Goal: Task Accomplishment & Management: Manage account settings

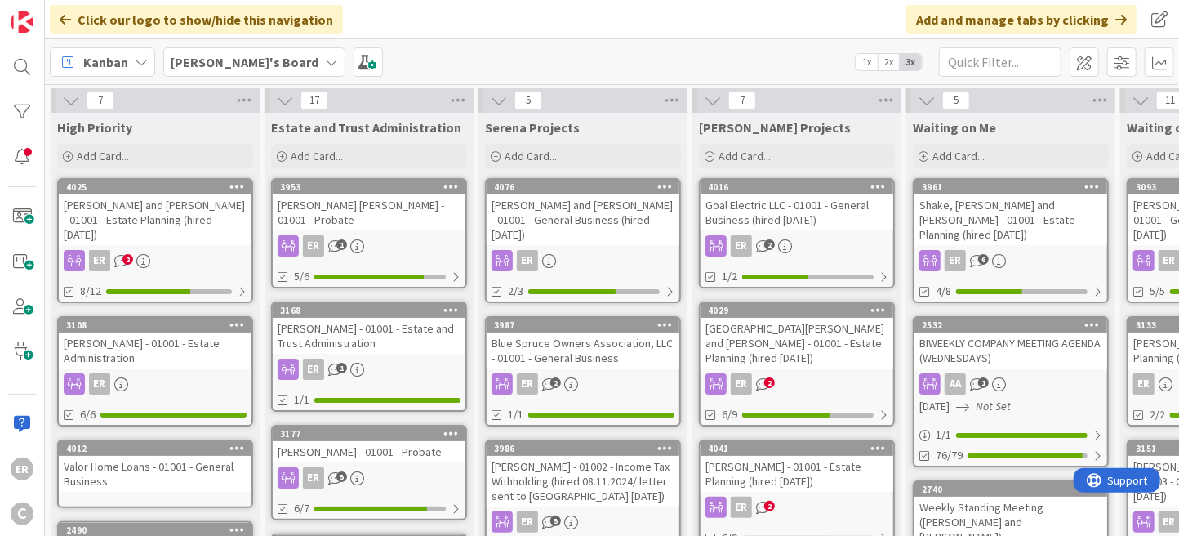
click at [202, 220] on div "Schoen, Michael and Gail - 01001 - Estate Planning (hired 8.14.25)" at bounding box center [155, 219] width 193 height 51
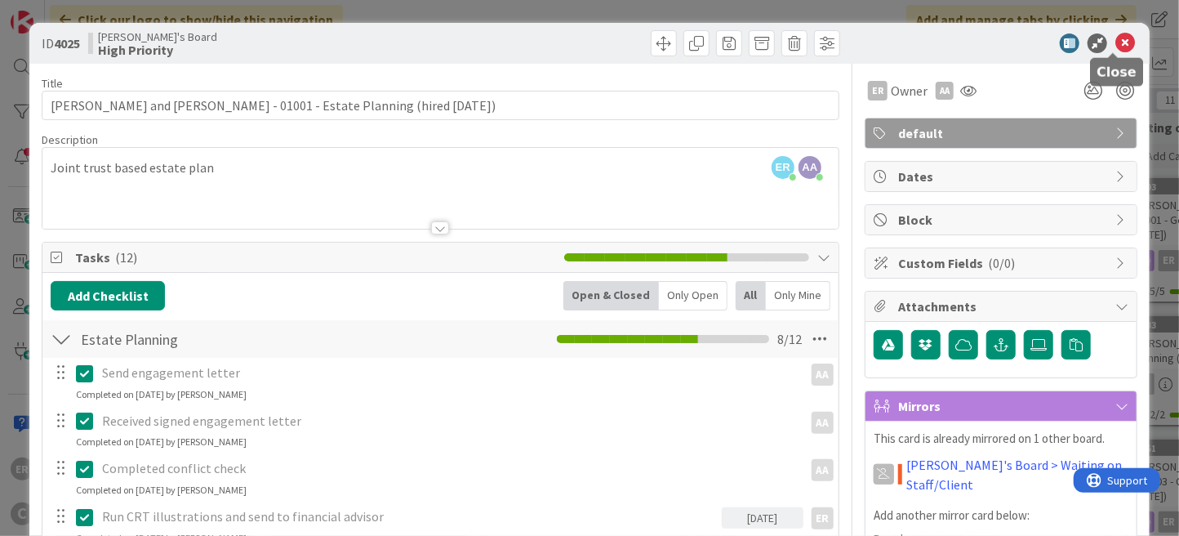
click at [1115, 41] on icon at bounding box center [1125, 43] width 20 height 20
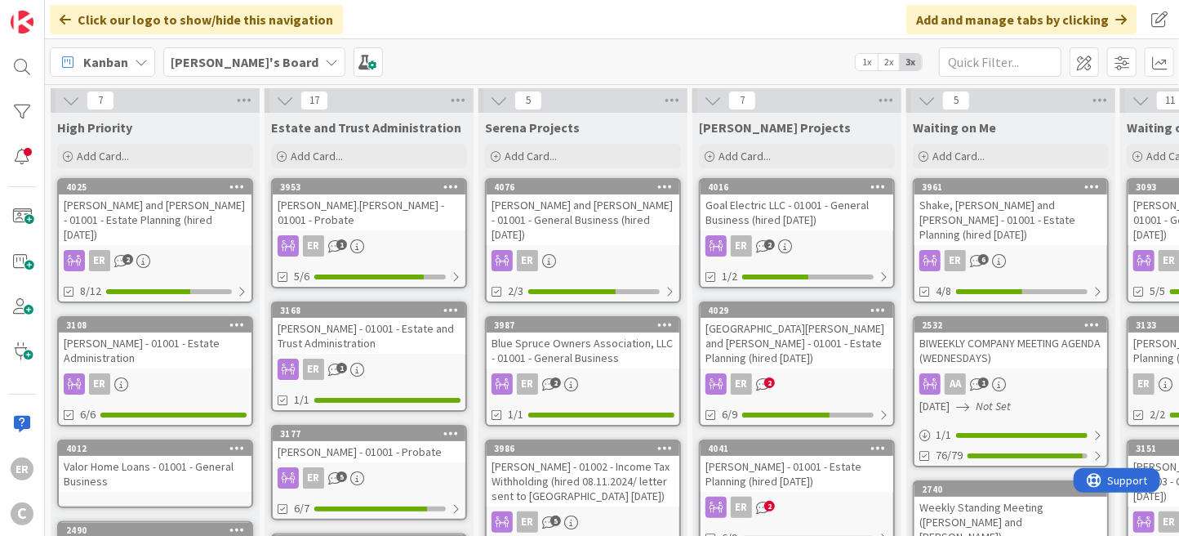
click at [193, 219] on div "Schoen, Michael and Gail - 01001 - Estate Planning (hired 8.14.25)" at bounding box center [155, 219] width 193 height 51
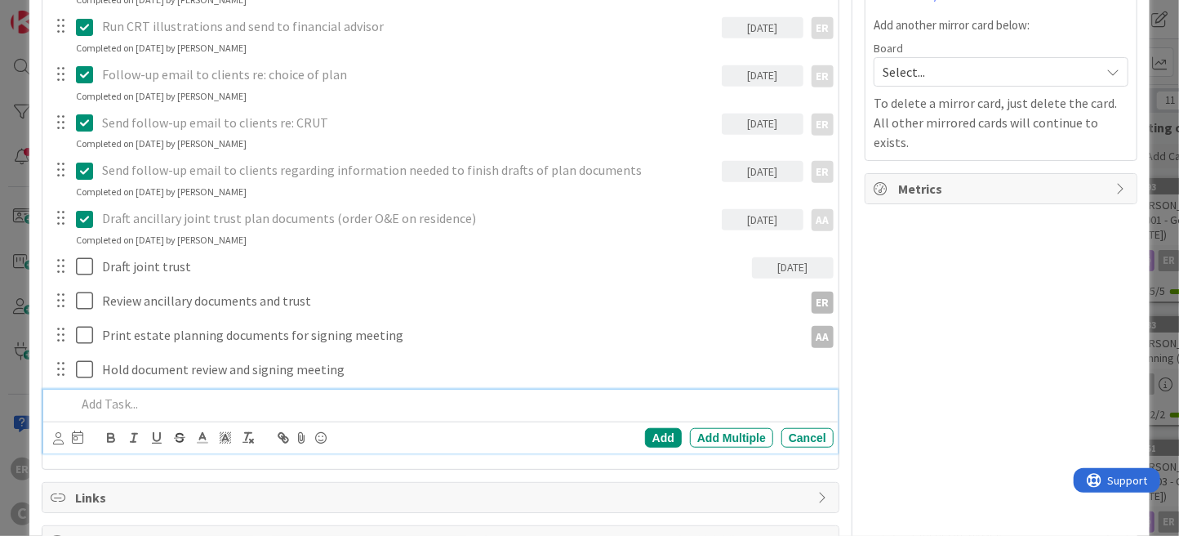
click at [145, 399] on p at bounding box center [451, 403] width 751 height 19
click at [54, 438] on icon at bounding box center [58, 438] width 11 height 12
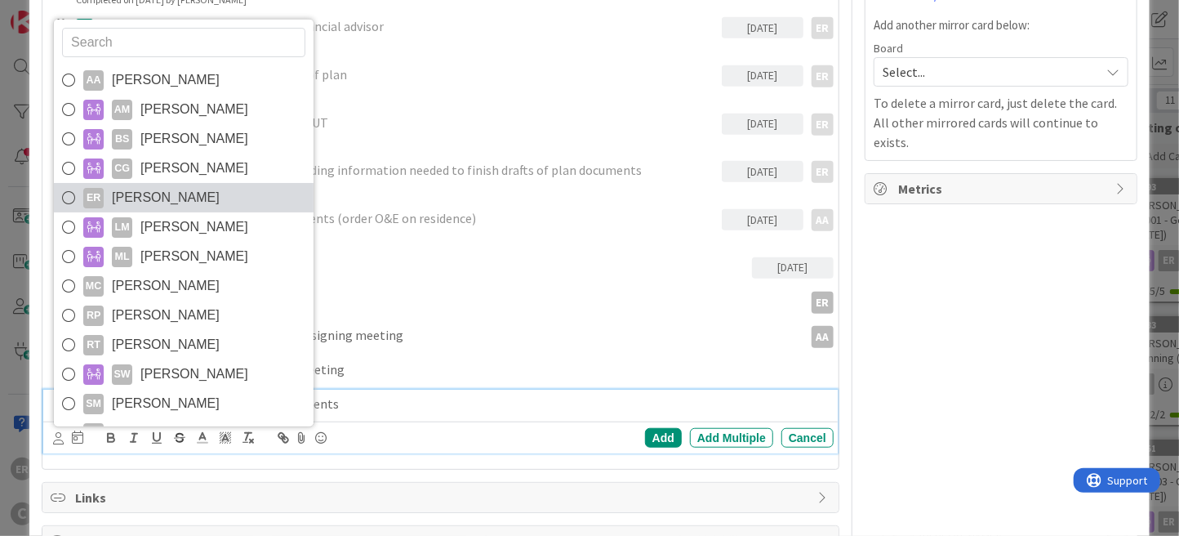
click at [130, 202] on span "Ethan Rector" at bounding box center [166, 197] width 108 height 24
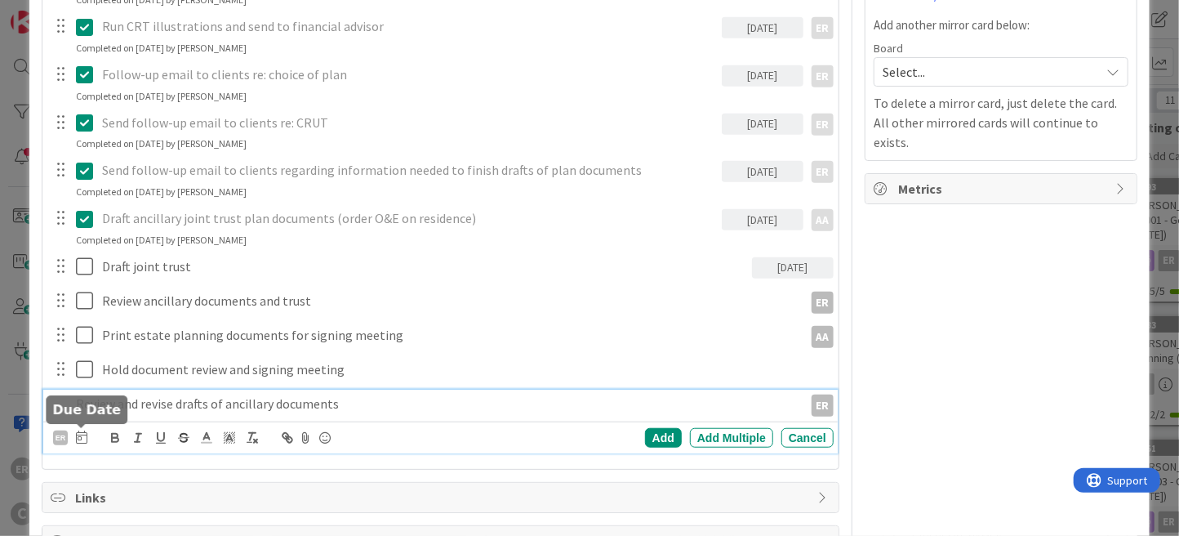
click at [78, 433] on icon at bounding box center [81, 436] width 11 height 13
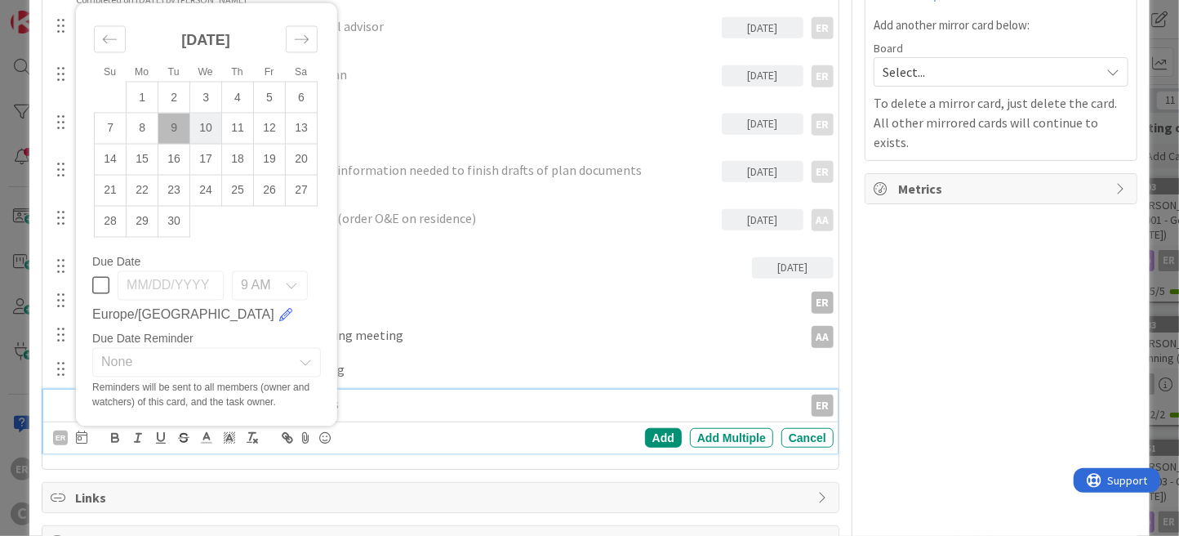
click at [200, 131] on td "10" at bounding box center [206, 128] width 32 height 31
click at [658, 439] on div "Add" at bounding box center [663, 438] width 37 height 20
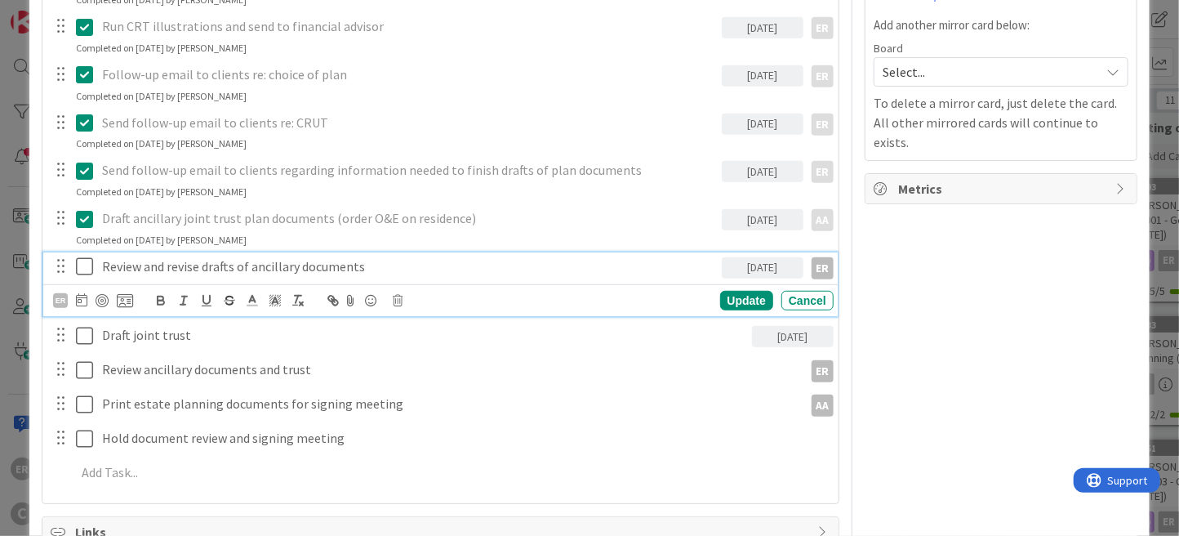
click at [87, 268] on icon at bounding box center [84, 266] width 17 height 20
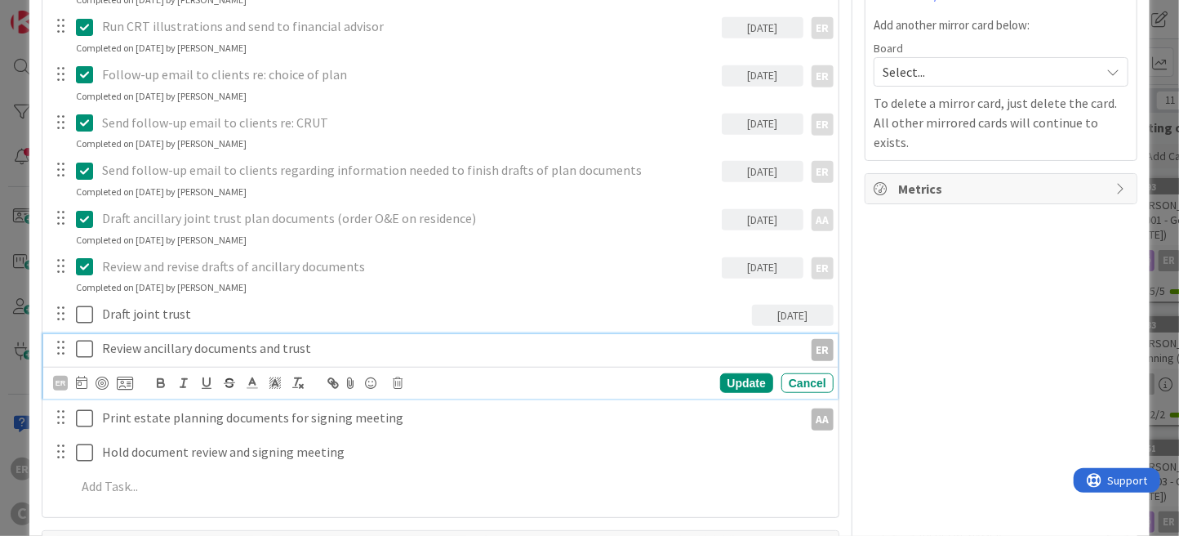
click at [284, 353] on p "Review ancillary documents and trust" at bounding box center [449, 348] width 694 height 19
drag, startPoint x: 145, startPoint y: 347, endPoint x: 277, endPoint y: 340, distance: 131.7
click at [277, 340] on p "Review ancillary documents and trust" at bounding box center [449, 348] width 694 height 19
click at [732, 384] on div "Update" at bounding box center [746, 383] width 53 height 20
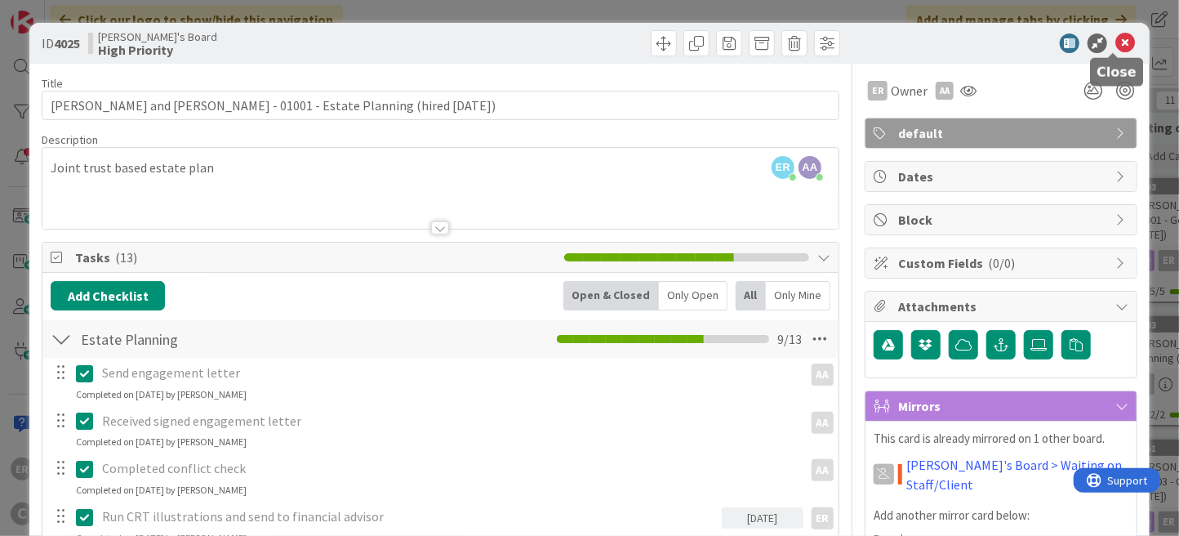
click at [1115, 42] on icon at bounding box center [1125, 43] width 20 height 20
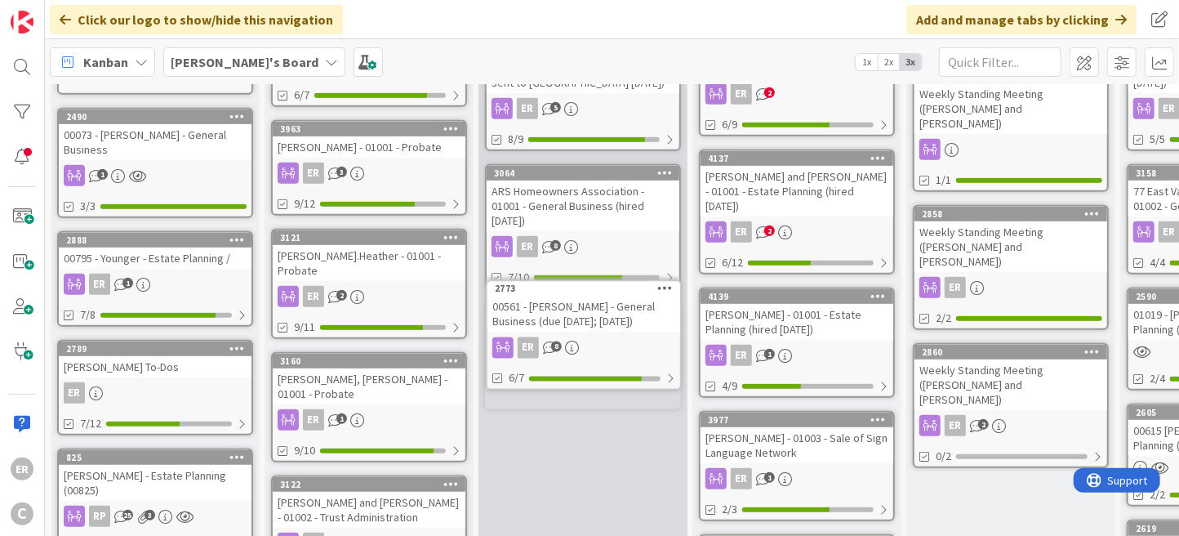
scroll to position [416, 0]
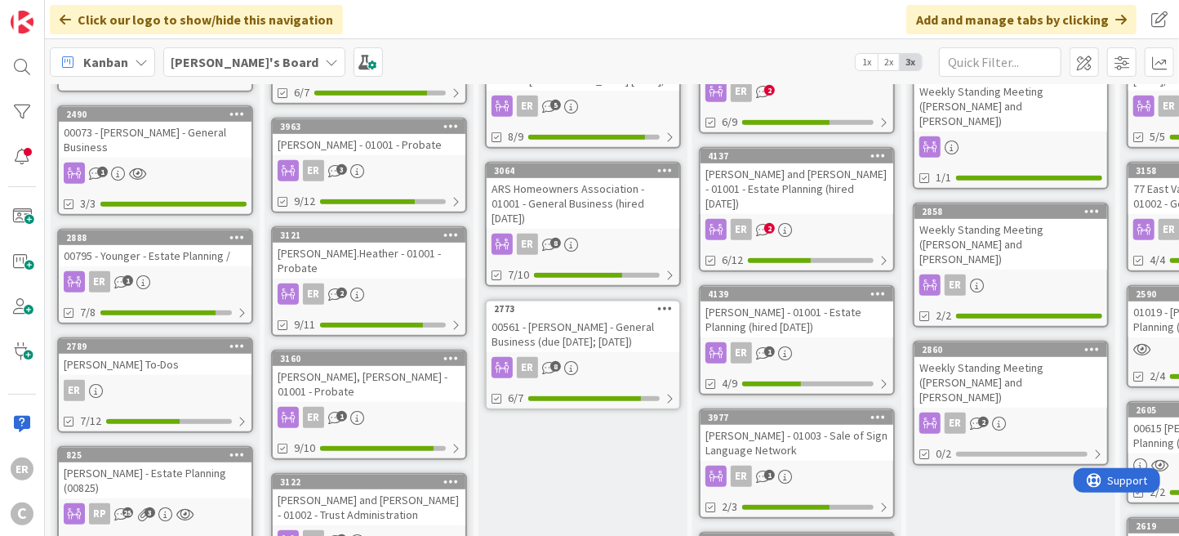
click at [587, 316] on div "00561 - Rabaut - General Business (due 12.10.24; 02.24.2025)" at bounding box center [583, 334] width 193 height 36
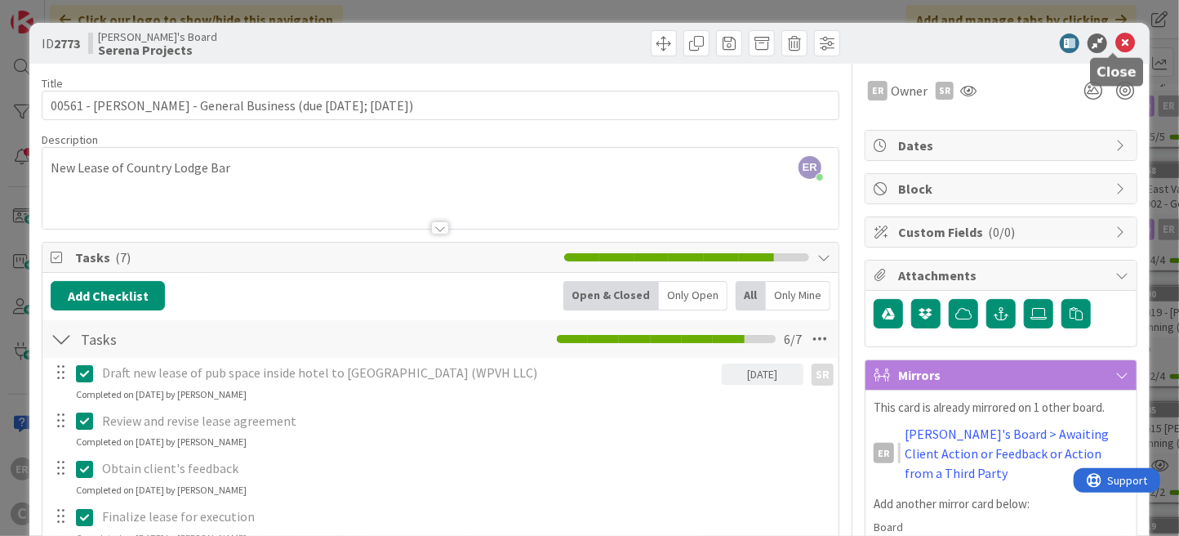
click at [1115, 42] on icon at bounding box center [1125, 43] width 20 height 20
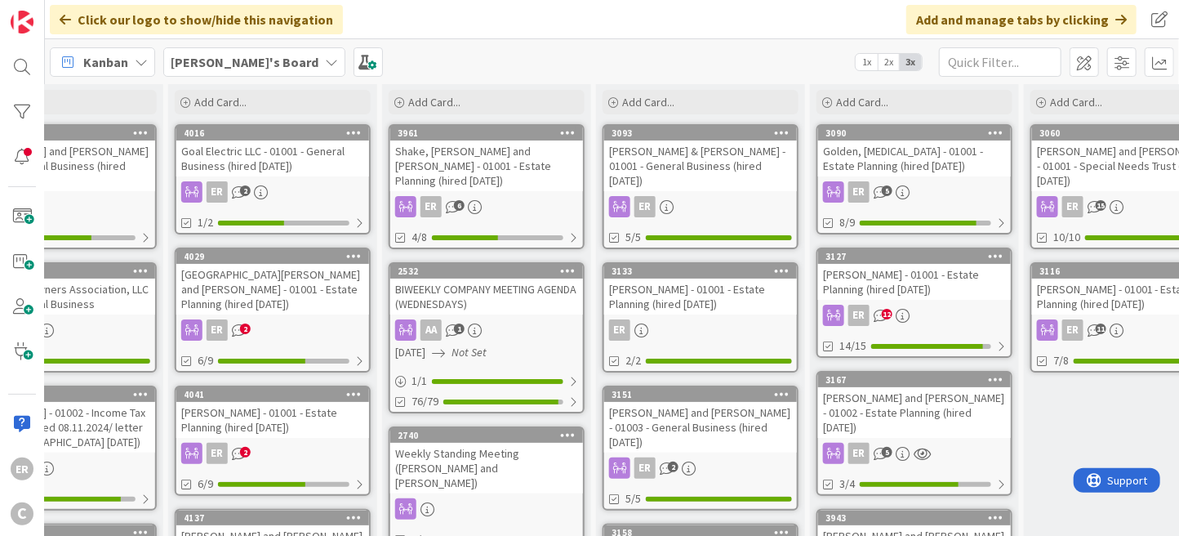
scroll to position [82, 524]
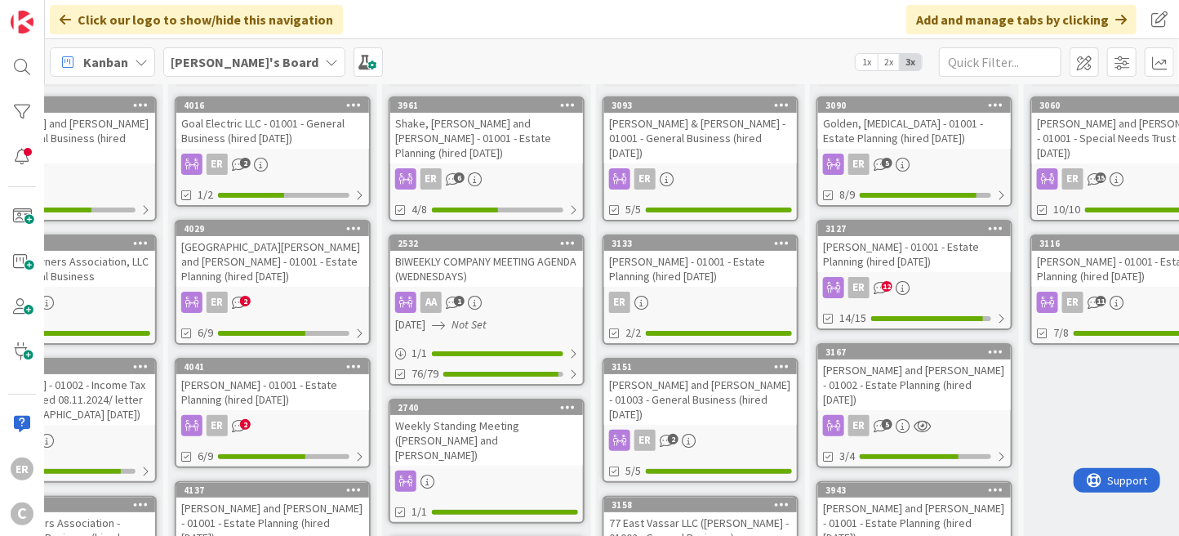
click at [940, 137] on div "Golden, Mili - 01001 - Estate Planning (hired 5.14.25)" at bounding box center [914, 131] width 193 height 36
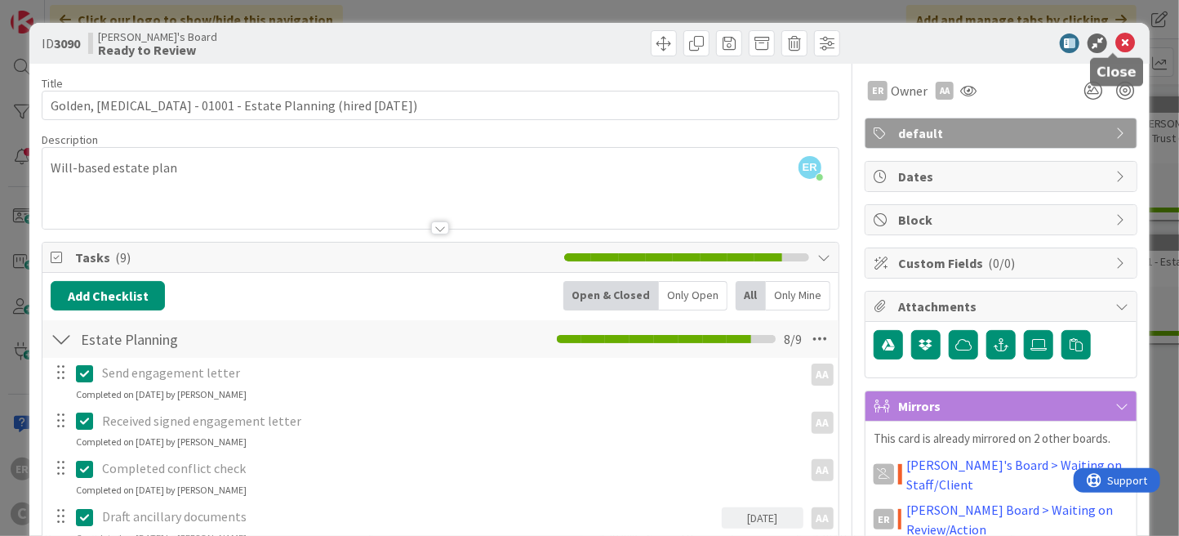
click at [1115, 42] on icon at bounding box center [1125, 43] width 20 height 20
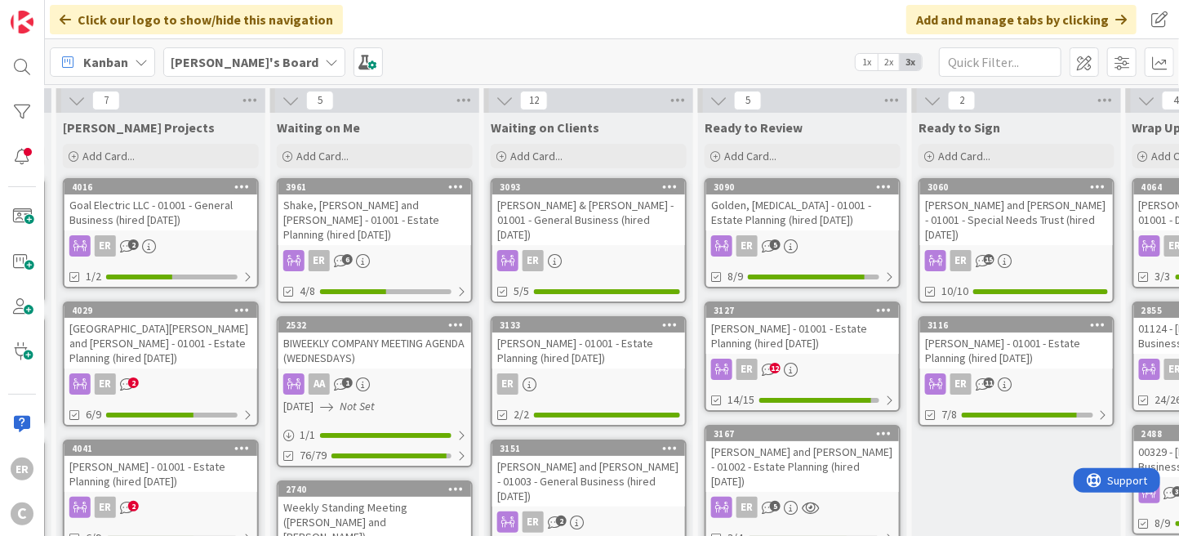
scroll to position [0, 636]
